Goal: Transaction & Acquisition: Download file/media

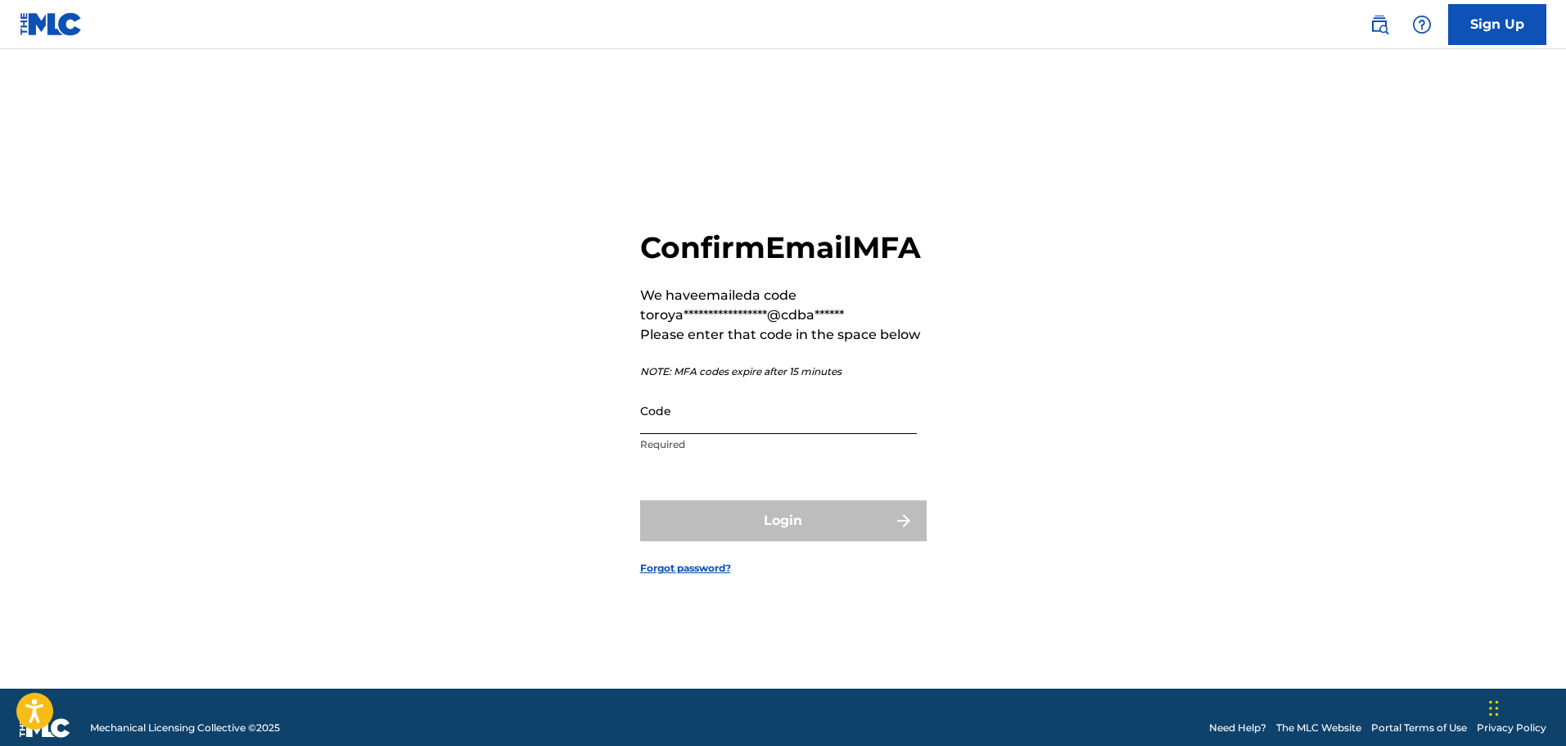
click at [701, 434] on input "Code" at bounding box center [778, 410] width 277 height 47
paste input "816967"
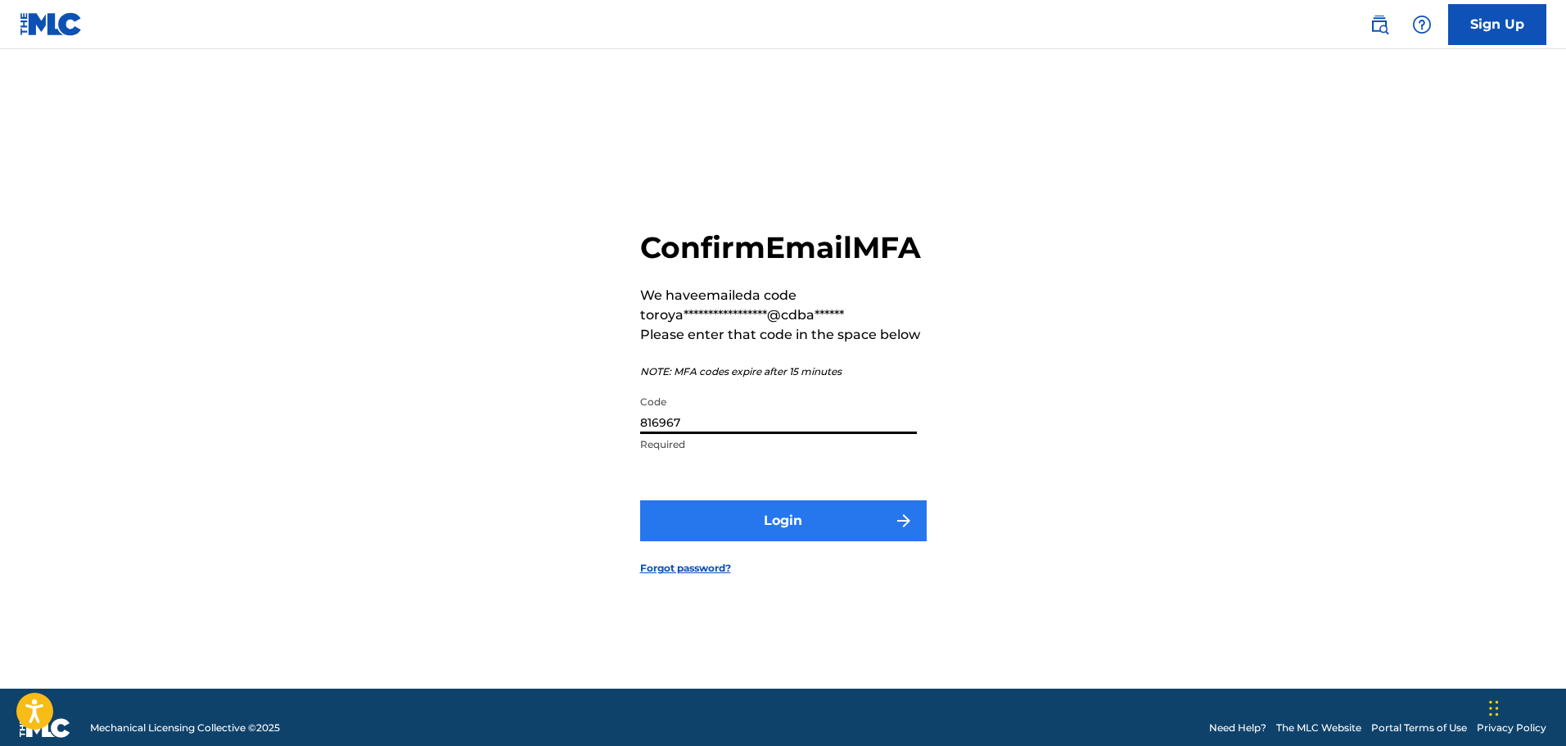
type input "816967"
click at [748, 539] on button "Login" at bounding box center [783, 520] width 286 height 41
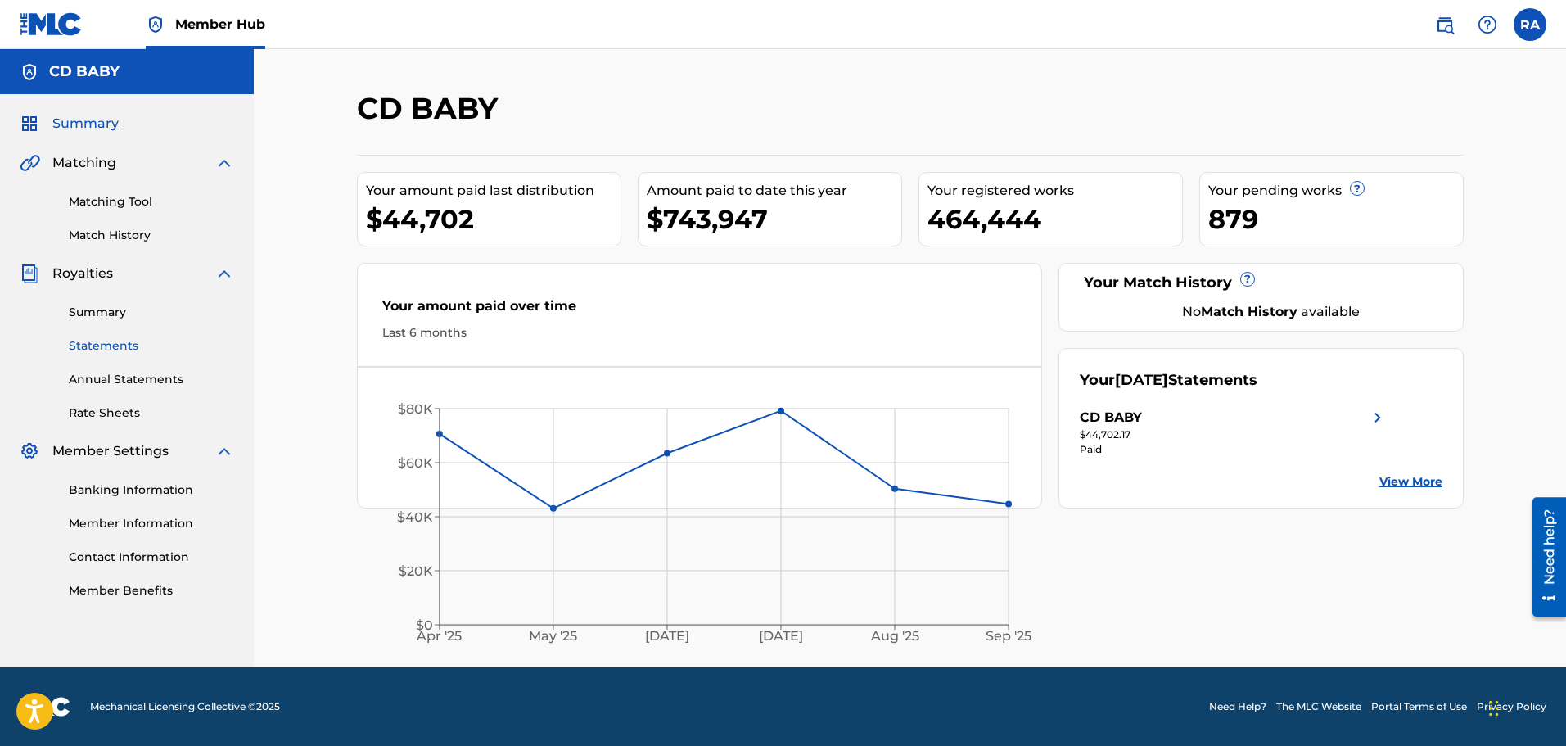
click at [91, 348] on link "Statements" at bounding box center [151, 345] width 165 height 17
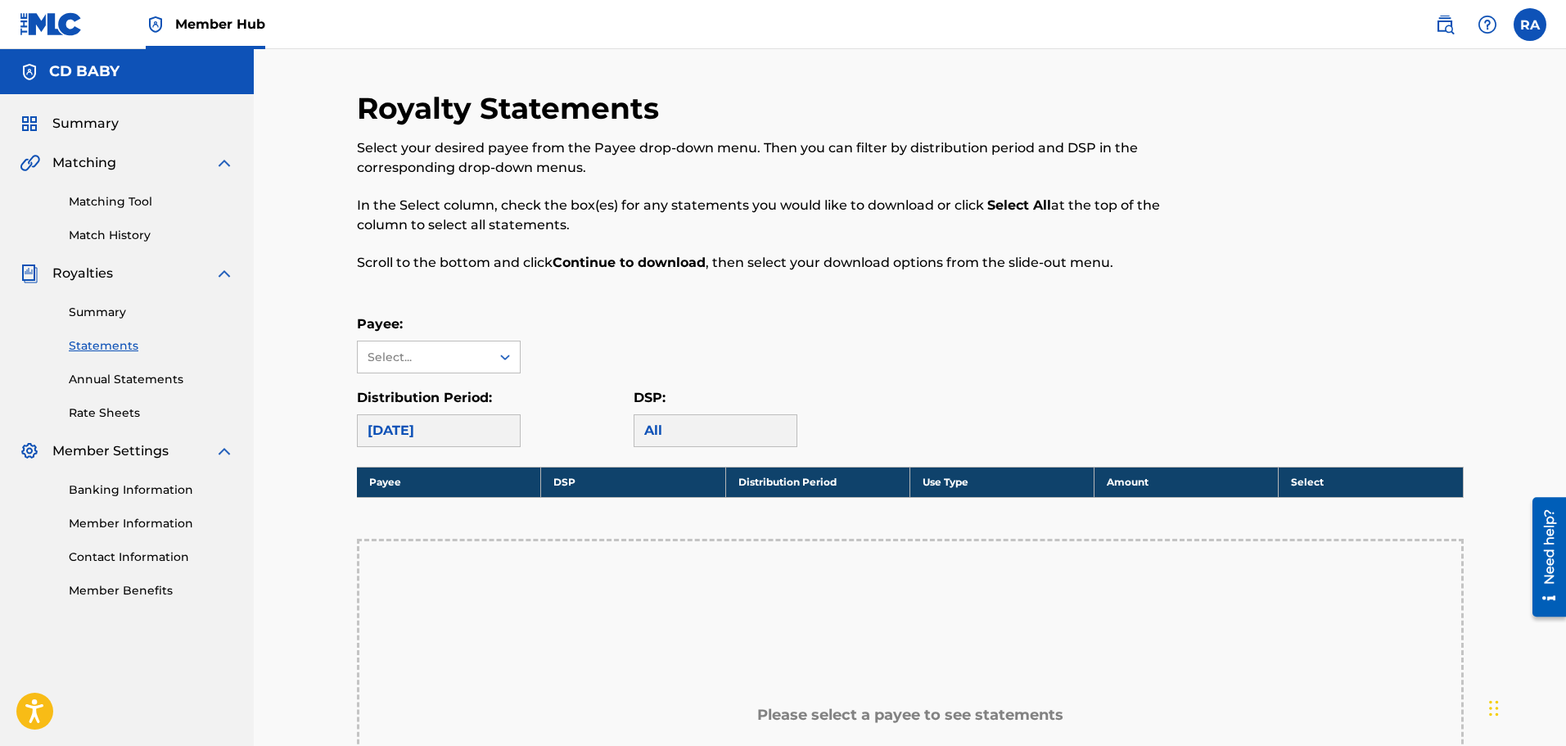
click at [435, 426] on div "[DATE]" at bounding box center [439, 430] width 164 height 33
click at [424, 358] on div "Select..." at bounding box center [422, 357] width 111 height 17
click at [407, 390] on div "CD BABY" at bounding box center [439, 393] width 162 height 41
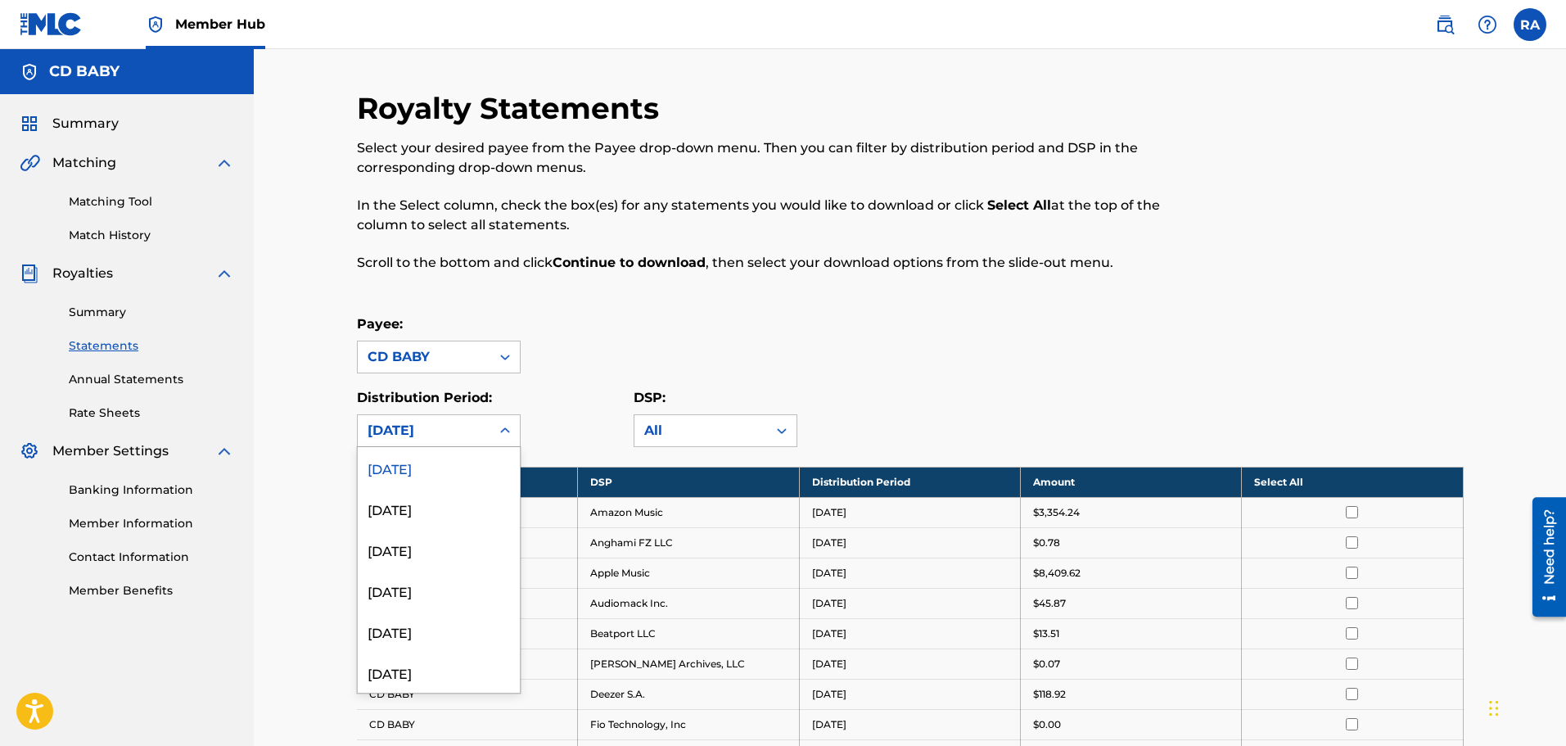
click at [427, 430] on div "[DATE]" at bounding box center [423, 431] width 113 height 20
click at [404, 589] on div "[DATE]" at bounding box center [439, 590] width 162 height 41
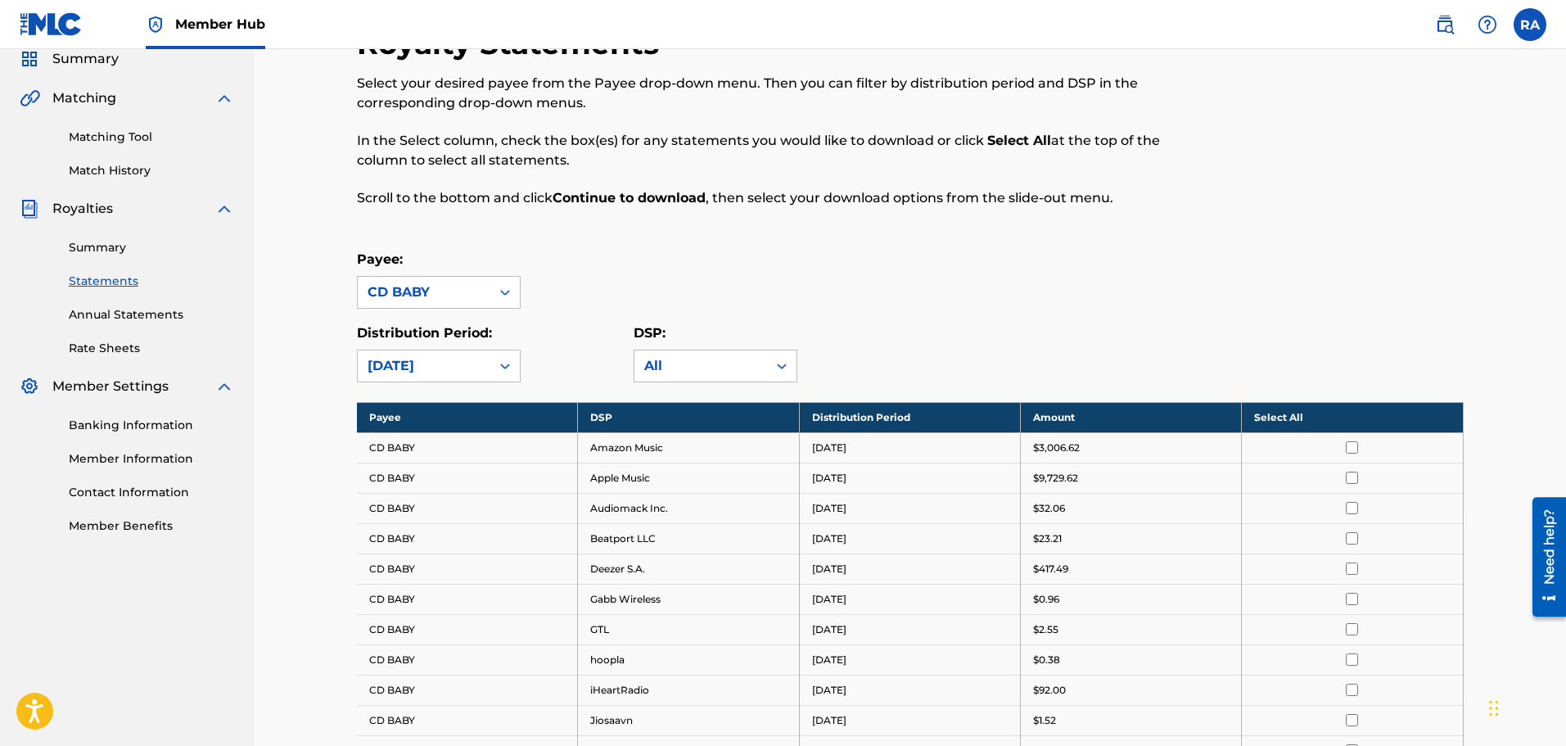
scroll to position [55, 0]
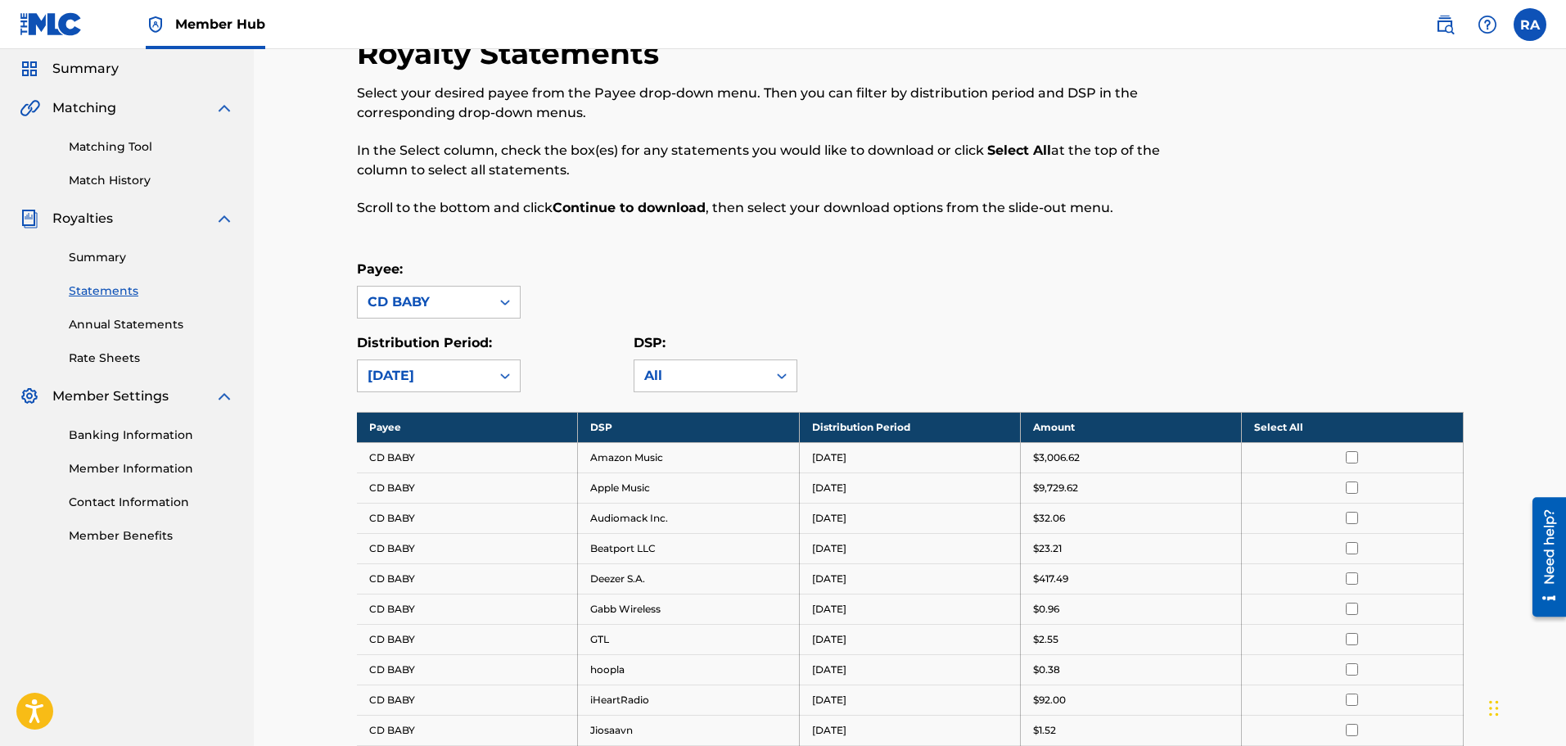
click at [1352, 457] on input "checkbox" at bounding box center [1351, 457] width 12 height 12
click at [1352, 426] on th "Deselect All" at bounding box center [1352, 427] width 221 height 30
click at [1353, 426] on th "Select All" at bounding box center [1352, 427] width 221 height 30
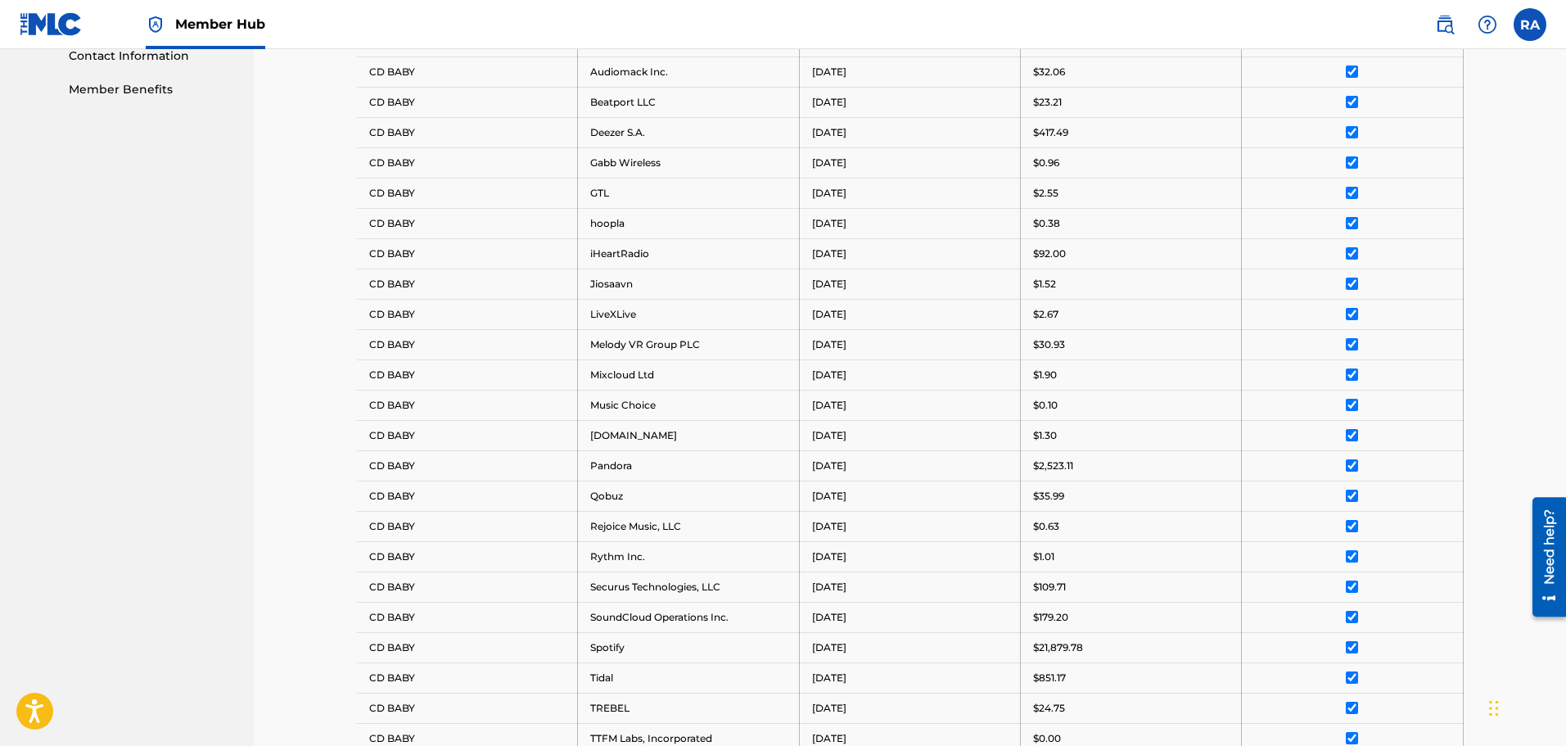
scroll to position [861, 0]
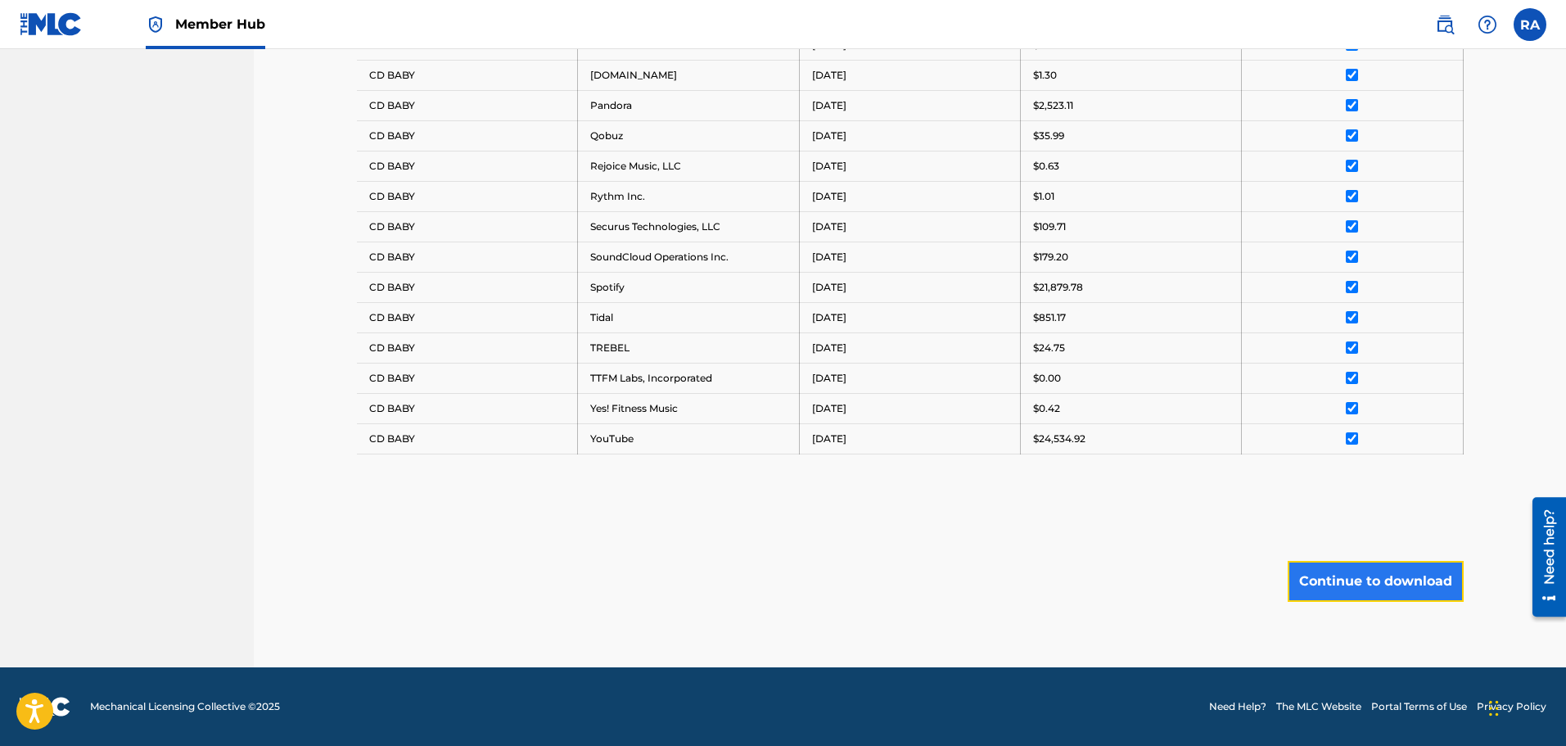
click at [1359, 574] on button "Continue to download" at bounding box center [1375, 581] width 176 height 41
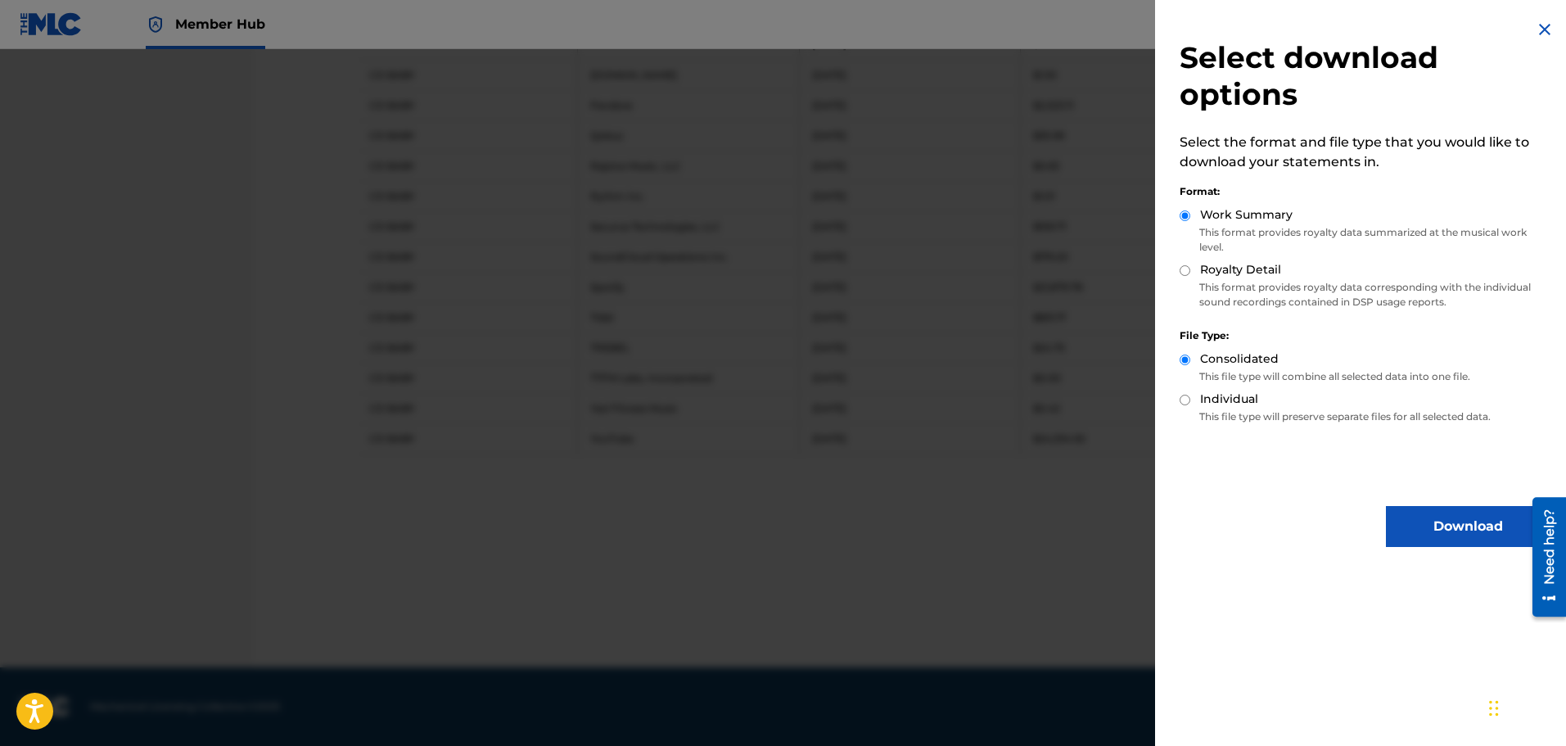
click at [1174, 275] on div "Select download options Select the format and file type that you would like to …" at bounding box center [1364, 283] width 419 height 566
click at [1190, 271] on div "Royalty Detail" at bounding box center [1364, 270] width 370 height 19
click at [1186, 270] on input "Royalty Detail" at bounding box center [1184, 270] width 11 height 11
radio input "true"
click at [1451, 534] on button "Download" at bounding box center [1468, 526] width 164 height 41
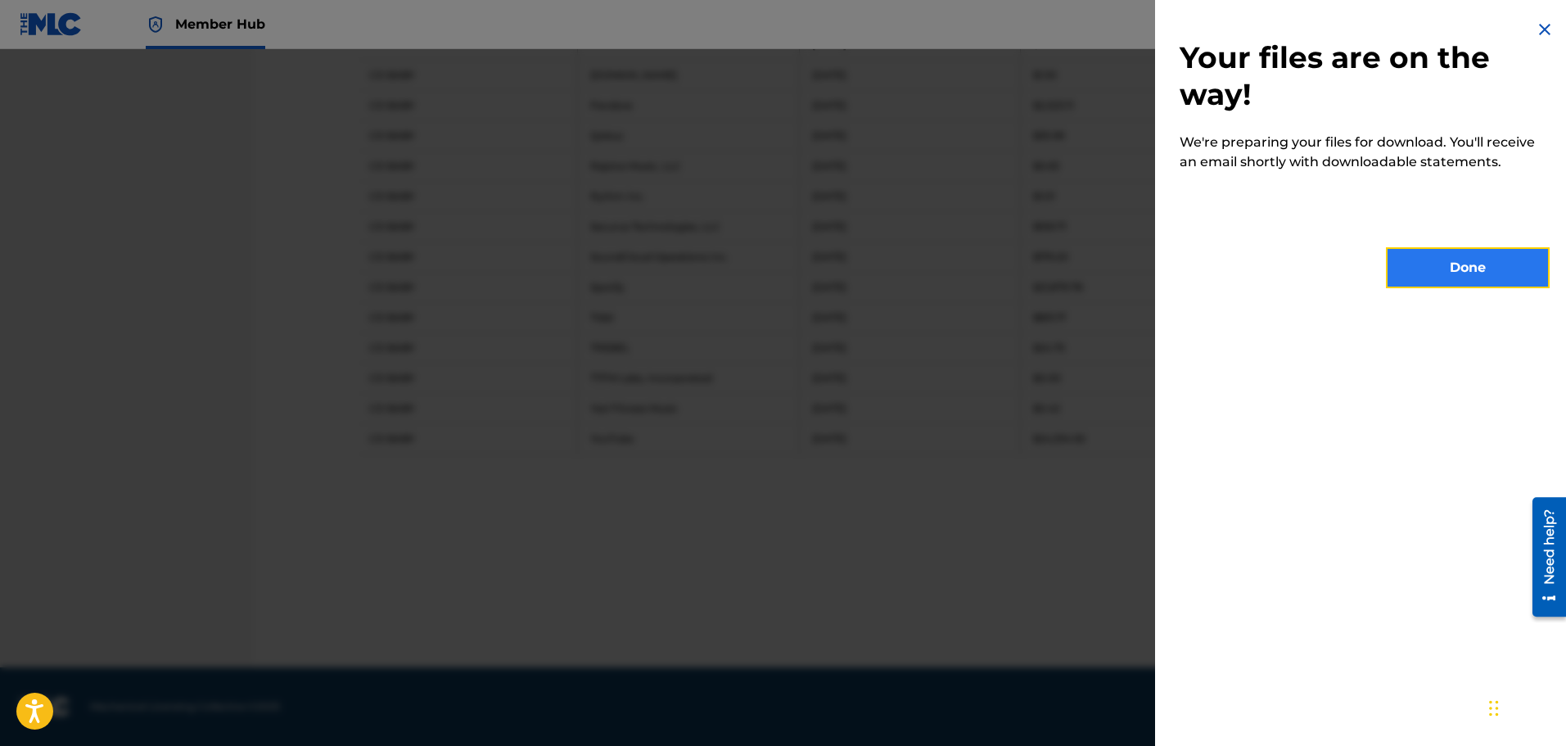
click at [1450, 259] on button "Done" at bounding box center [1468, 267] width 164 height 41
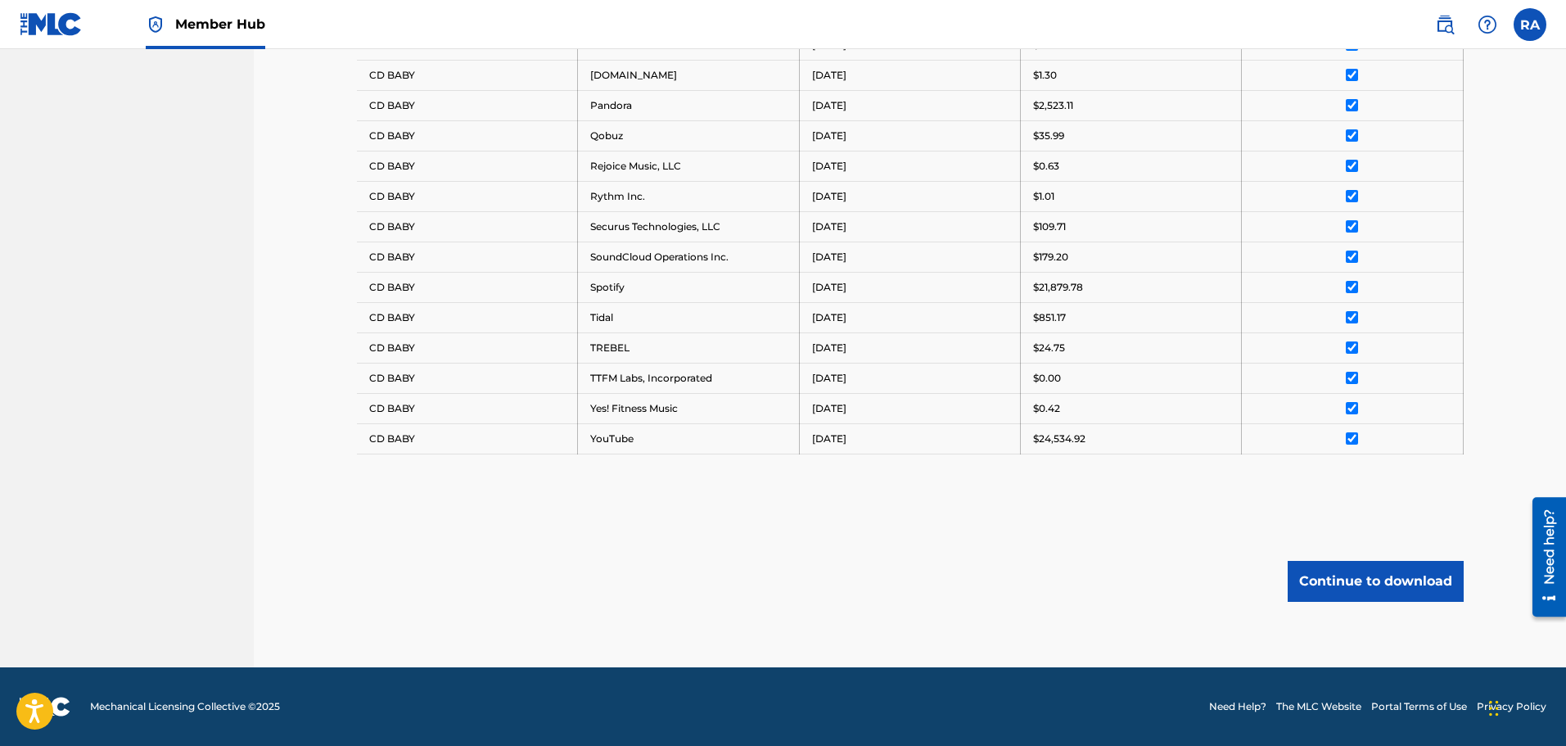
click at [1400, 574] on button "Continue to download" at bounding box center [1375, 581] width 176 height 41
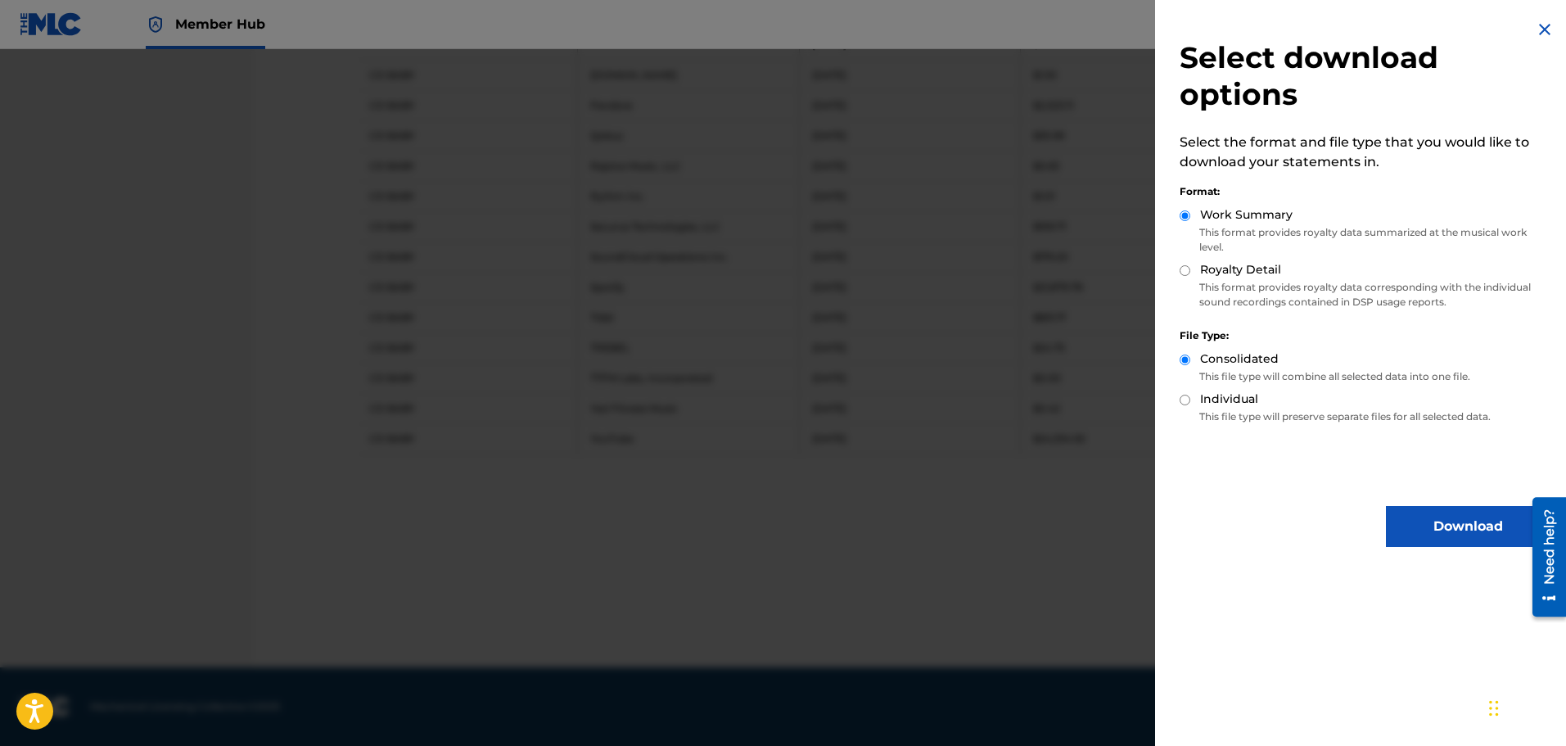
click at [1536, 29] on img at bounding box center [1545, 30] width 20 height 20
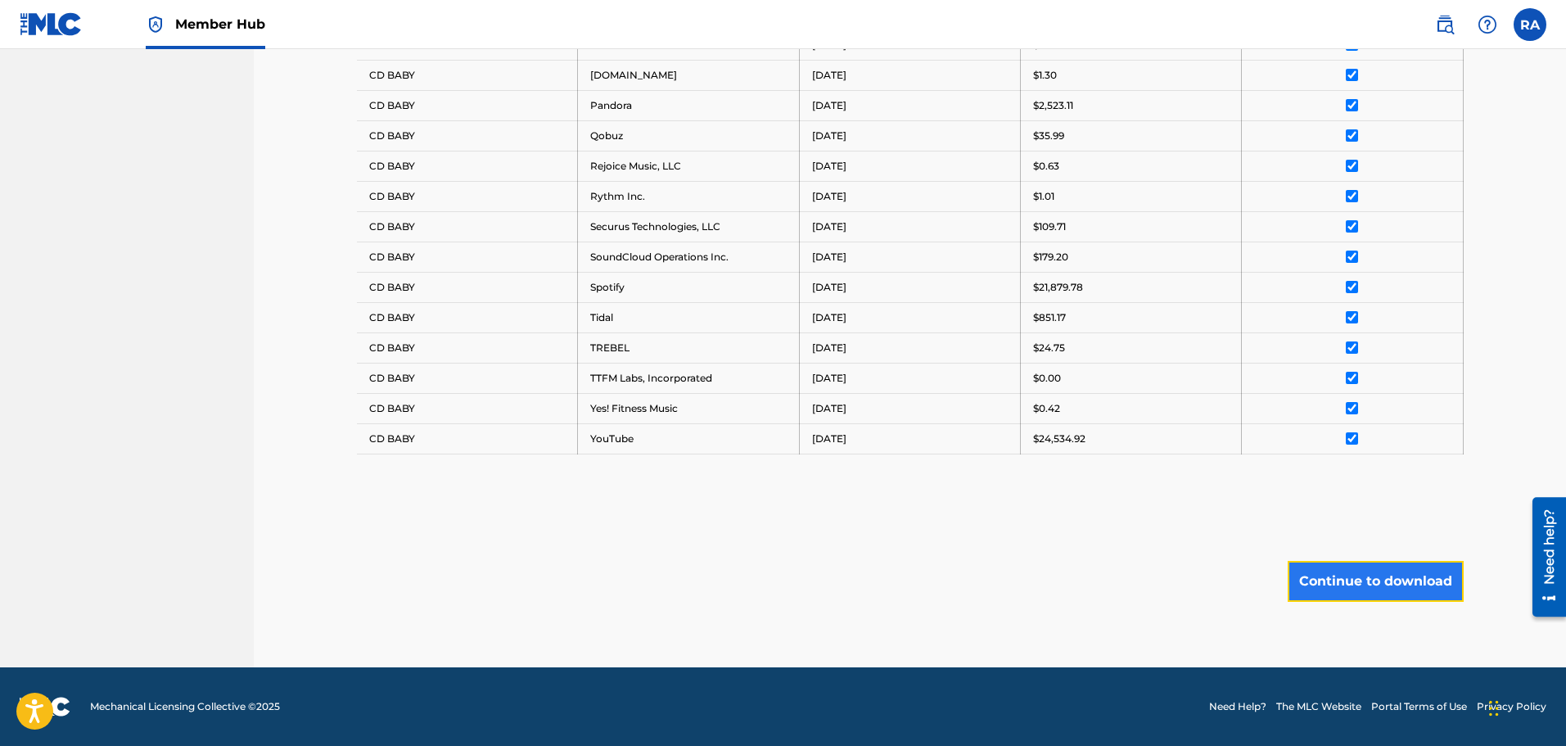
click at [1388, 576] on button "Continue to download" at bounding box center [1375, 581] width 176 height 41
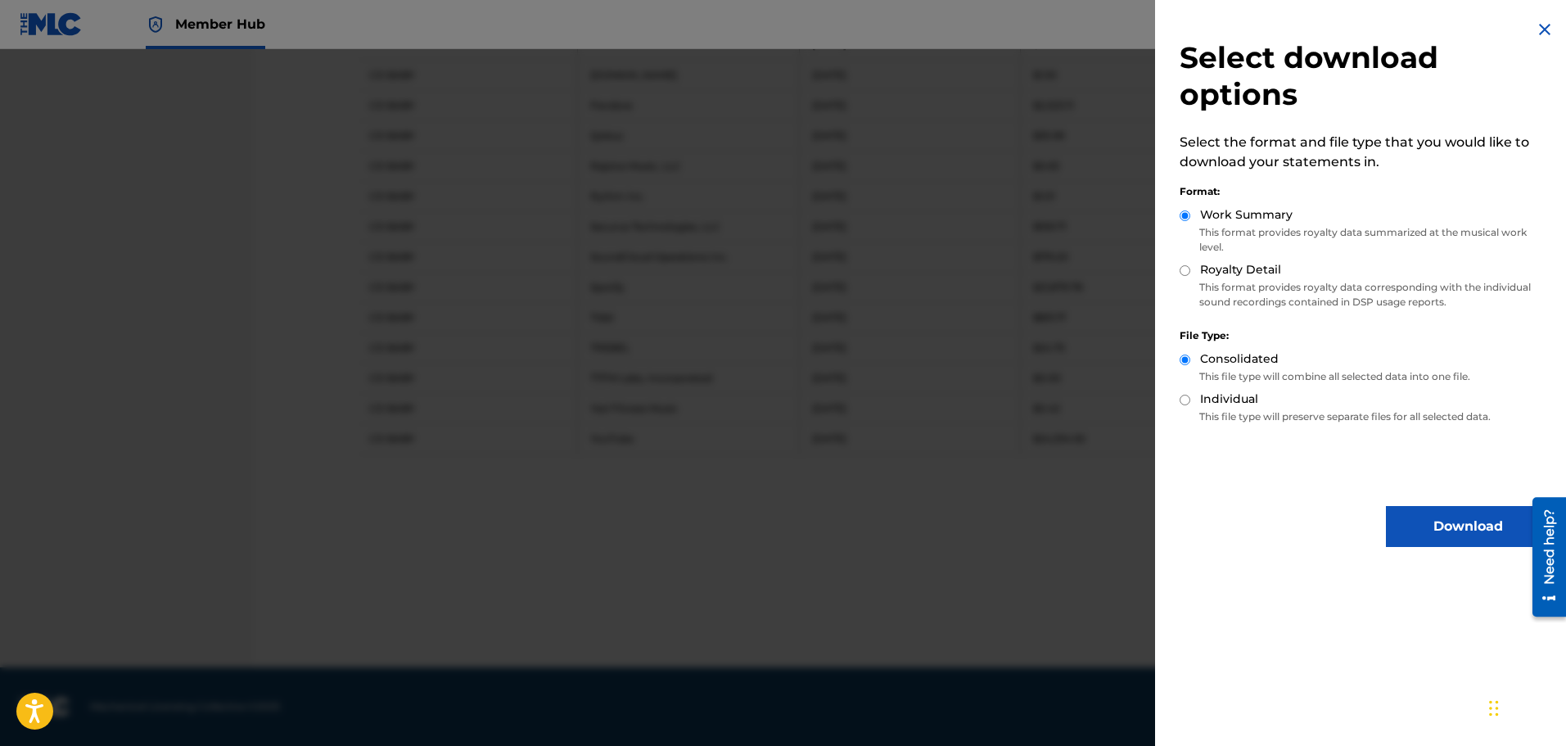
click at [1187, 269] on input "Royalty Detail" at bounding box center [1184, 270] width 11 height 11
radio input "true"
click at [1466, 525] on button "Download" at bounding box center [1468, 526] width 164 height 41
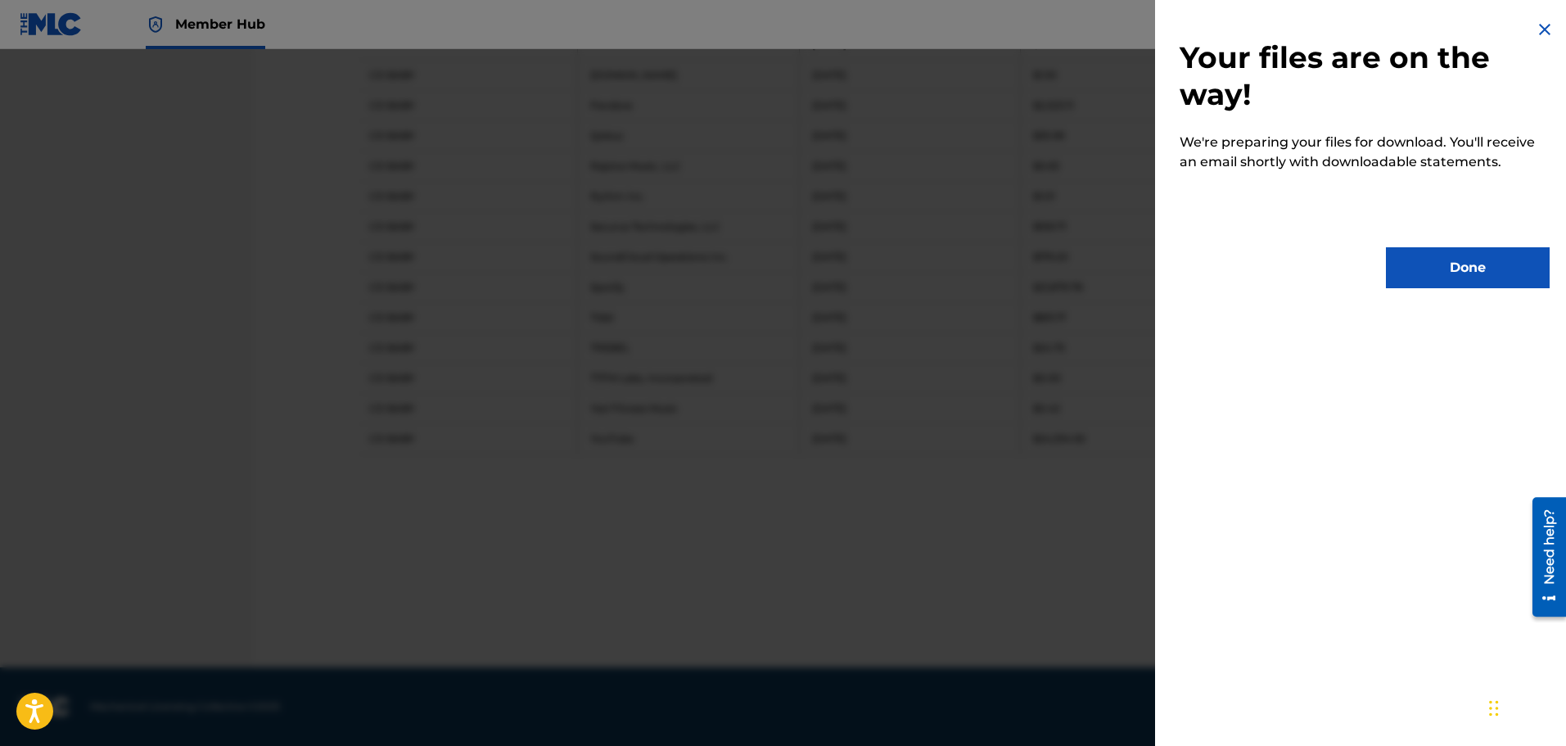
click at [1535, 27] on img at bounding box center [1545, 30] width 20 height 20
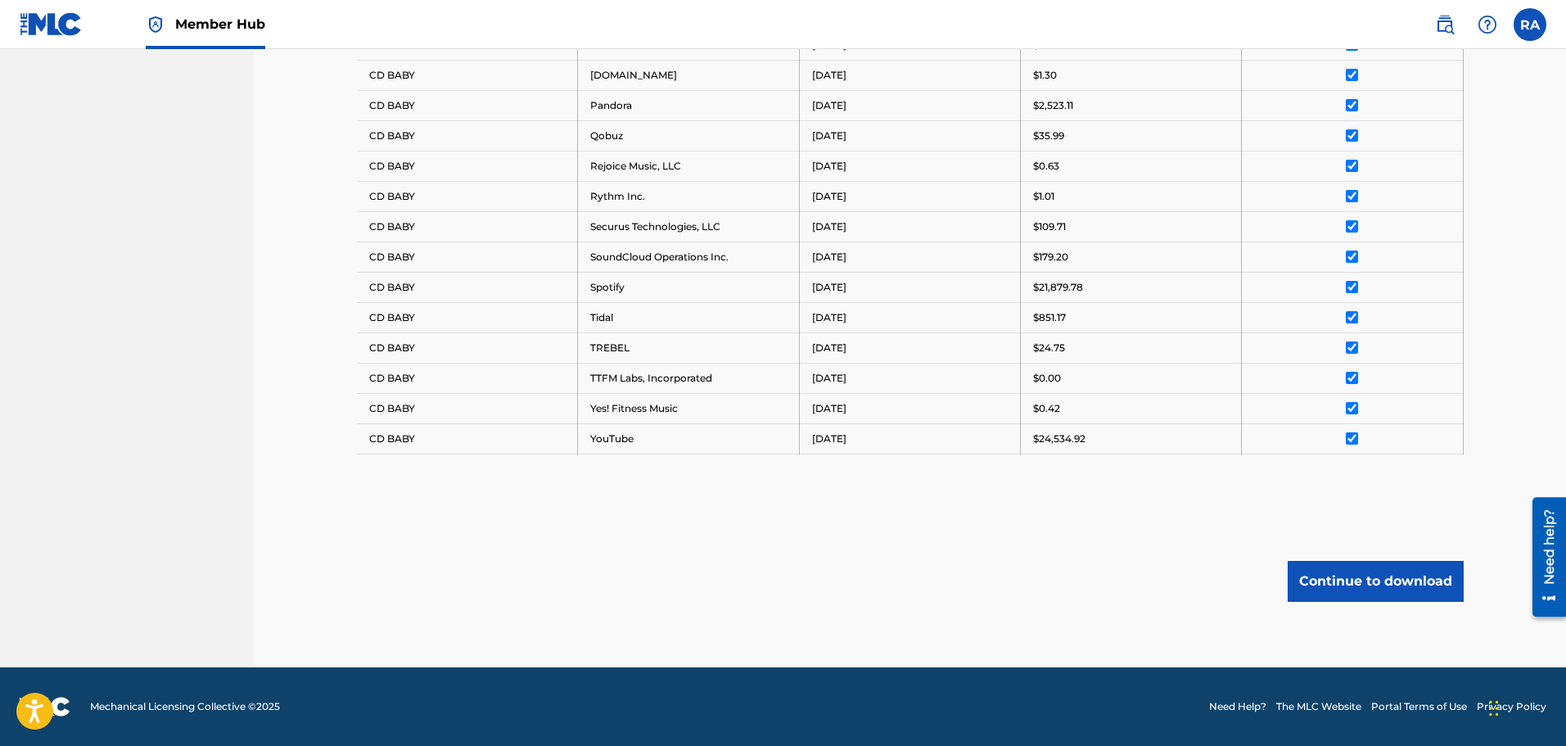
click at [624, 570] on div "Continue to download" at bounding box center [910, 581] width 1107 height 41
click at [994, 561] on div "Continue to download" at bounding box center [910, 581] width 1107 height 41
click at [730, 598] on div "Continue to download" at bounding box center [910, 581] width 1107 height 41
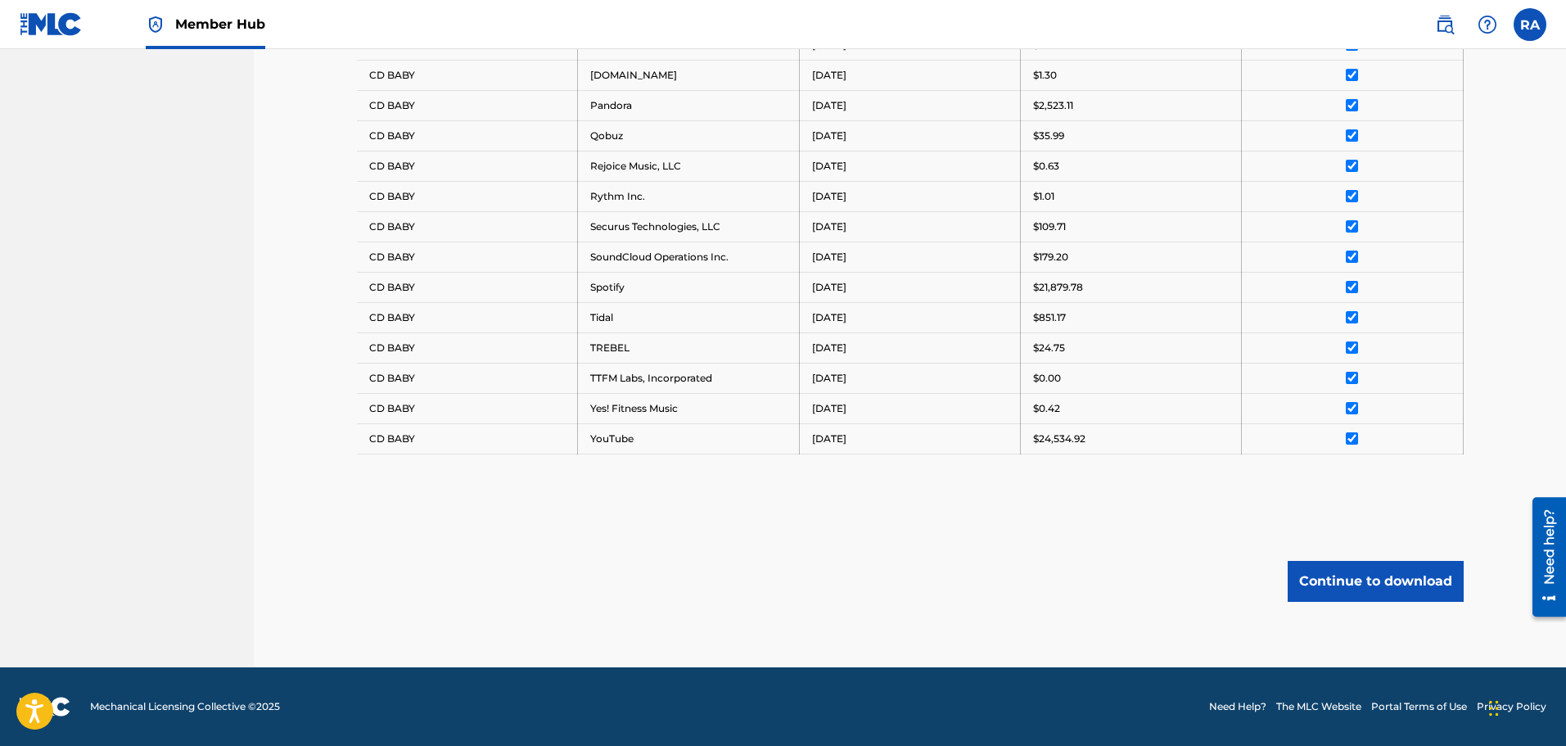
drag, startPoint x: 1498, startPoint y: 135, endPoint x: 1281, endPoint y: 415, distance: 354.1
